Goal: Task Accomplishment & Management: Use online tool/utility

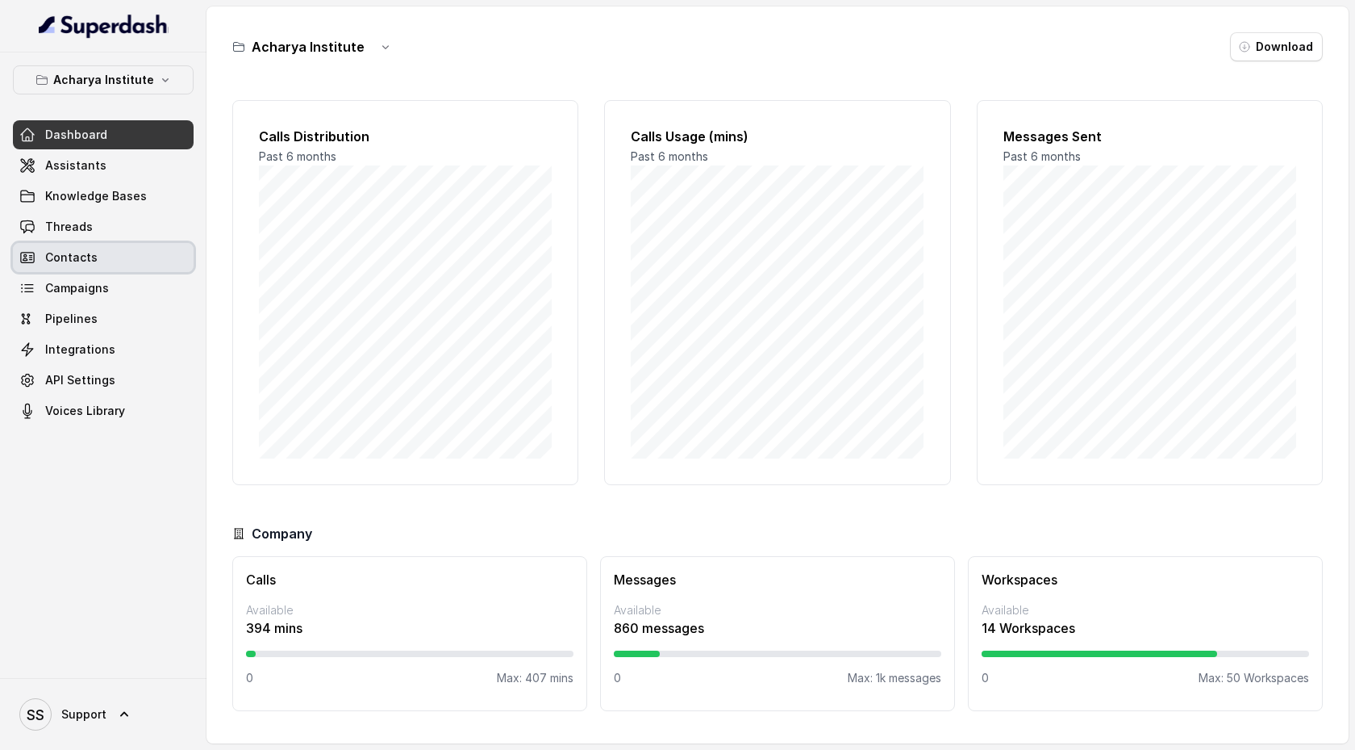
click at [111, 270] on link "Contacts" at bounding box center [103, 257] width 181 height 29
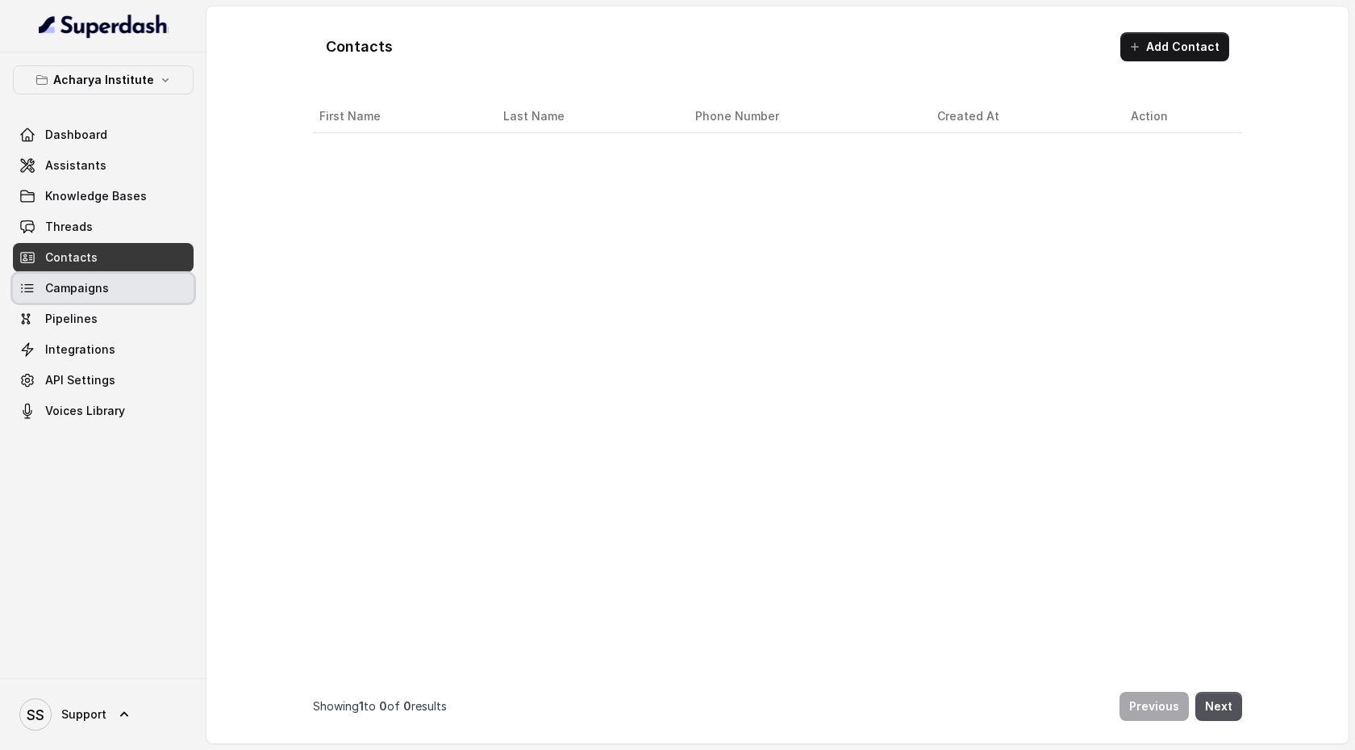
click at [111, 286] on link "Campaigns" at bounding box center [103, 288] width 181 height 29
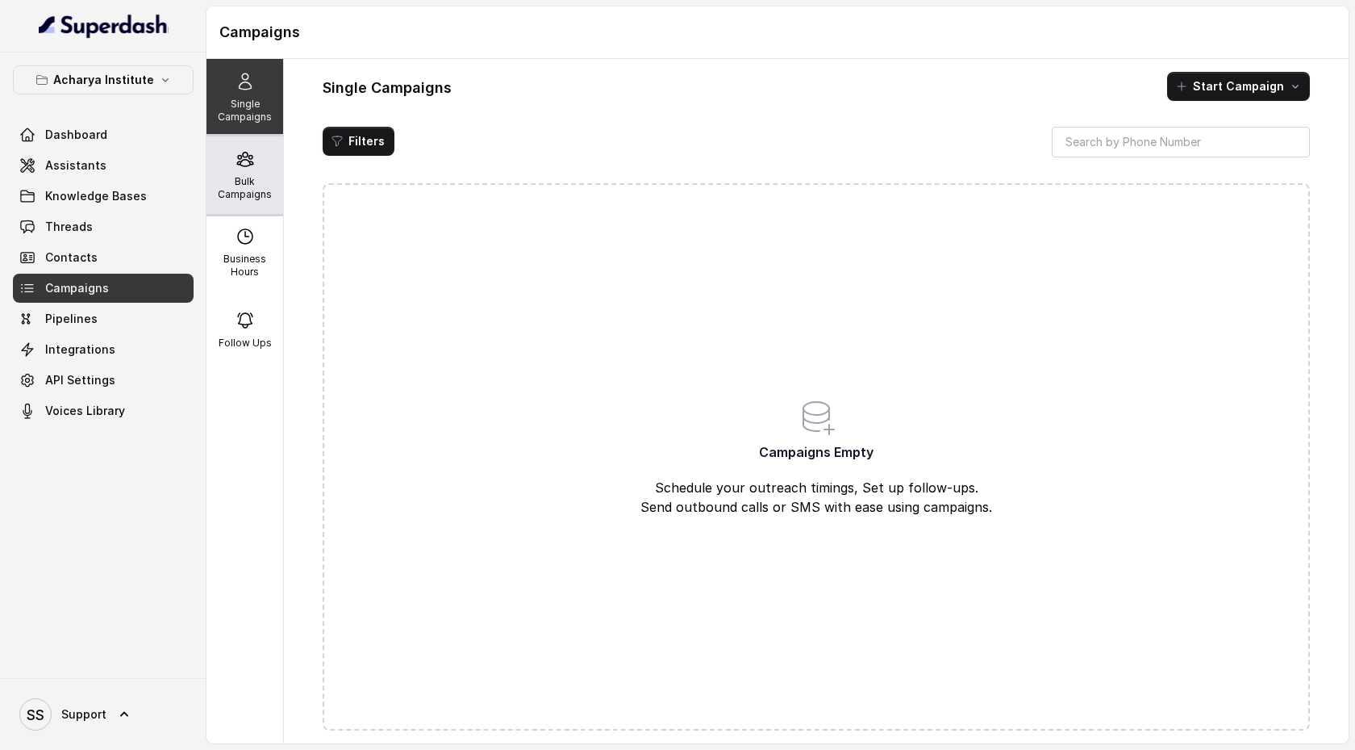
click at [240, 191] on p "Bulk Campaigns" at bounding box center [245, 188] width 64 height 26
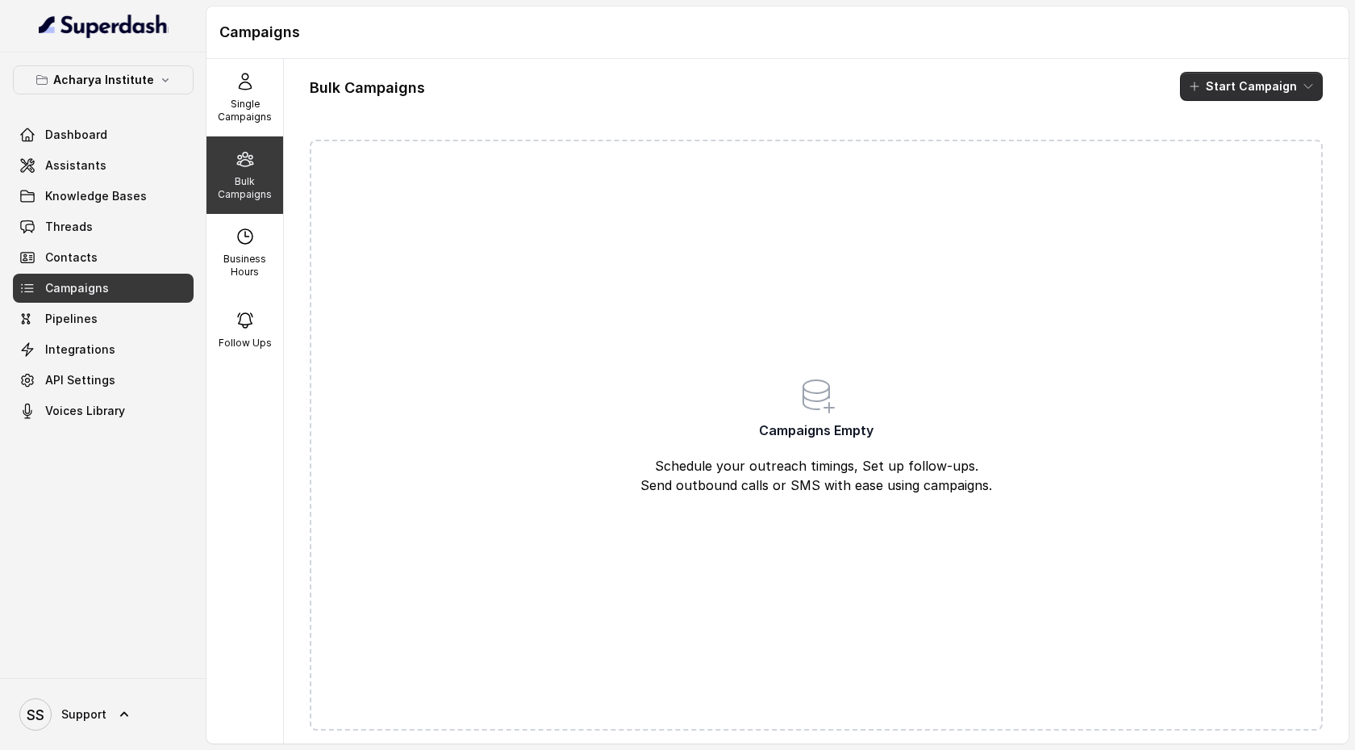
click at [1295, 90] on button "Start Campaign" at bounding box center [1251, 86] width 143 height 29
